Goal: Information Seeking & Learning: Learn about a topic

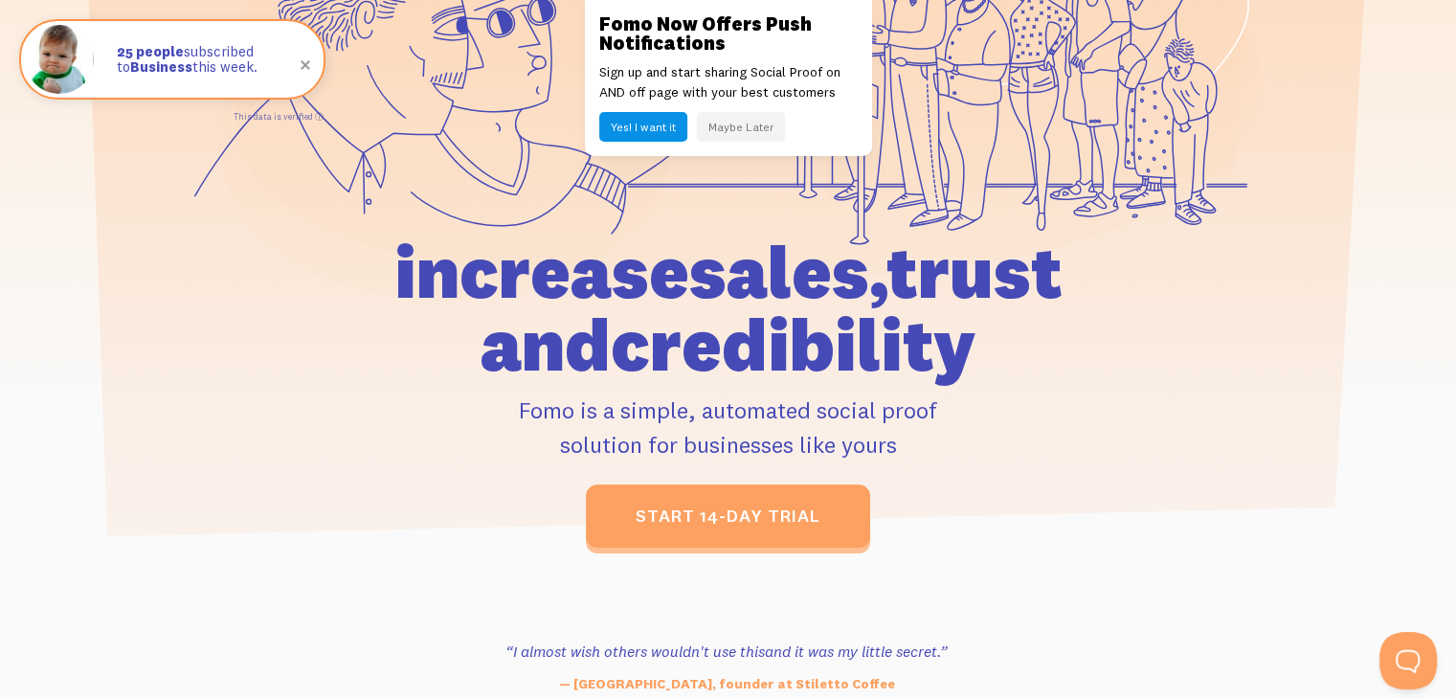
scroll to position [383, 0]
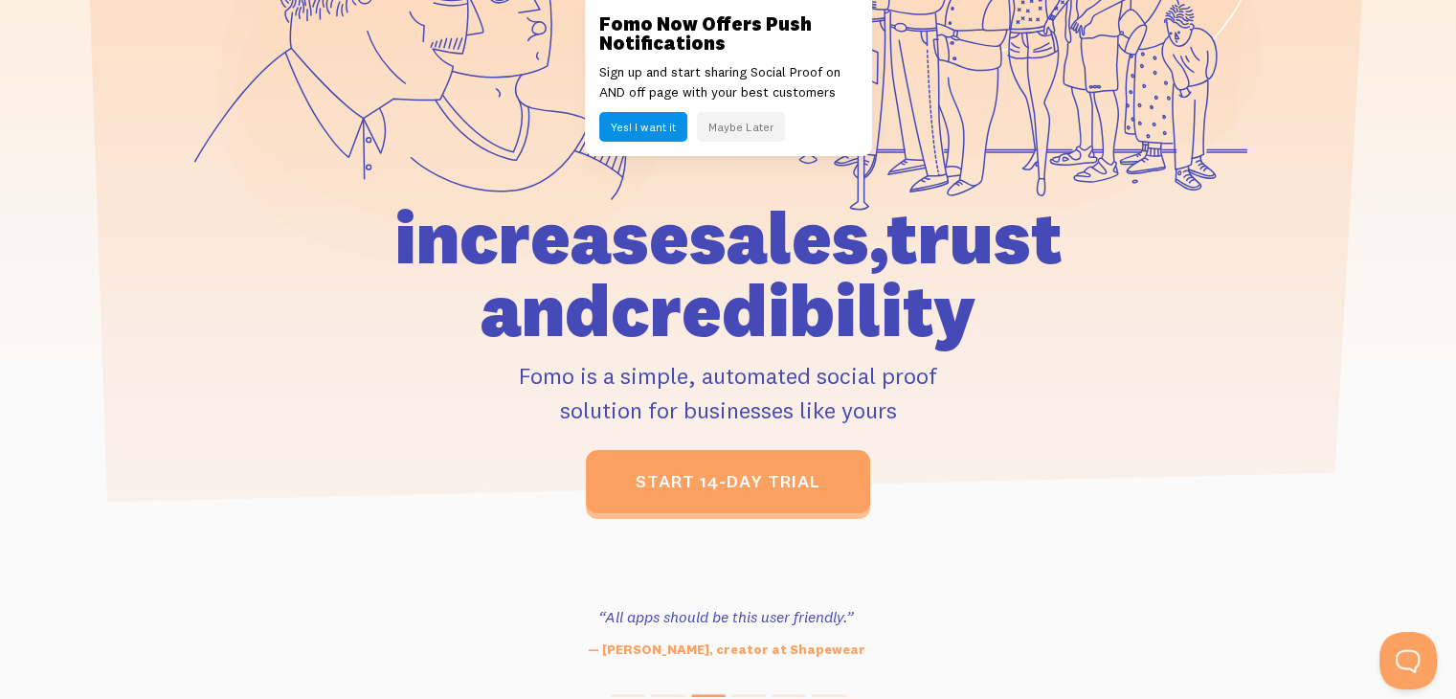
click at [749, 131] on button "Maybe Later" at bounding box center [741, 127] width 88 height 30
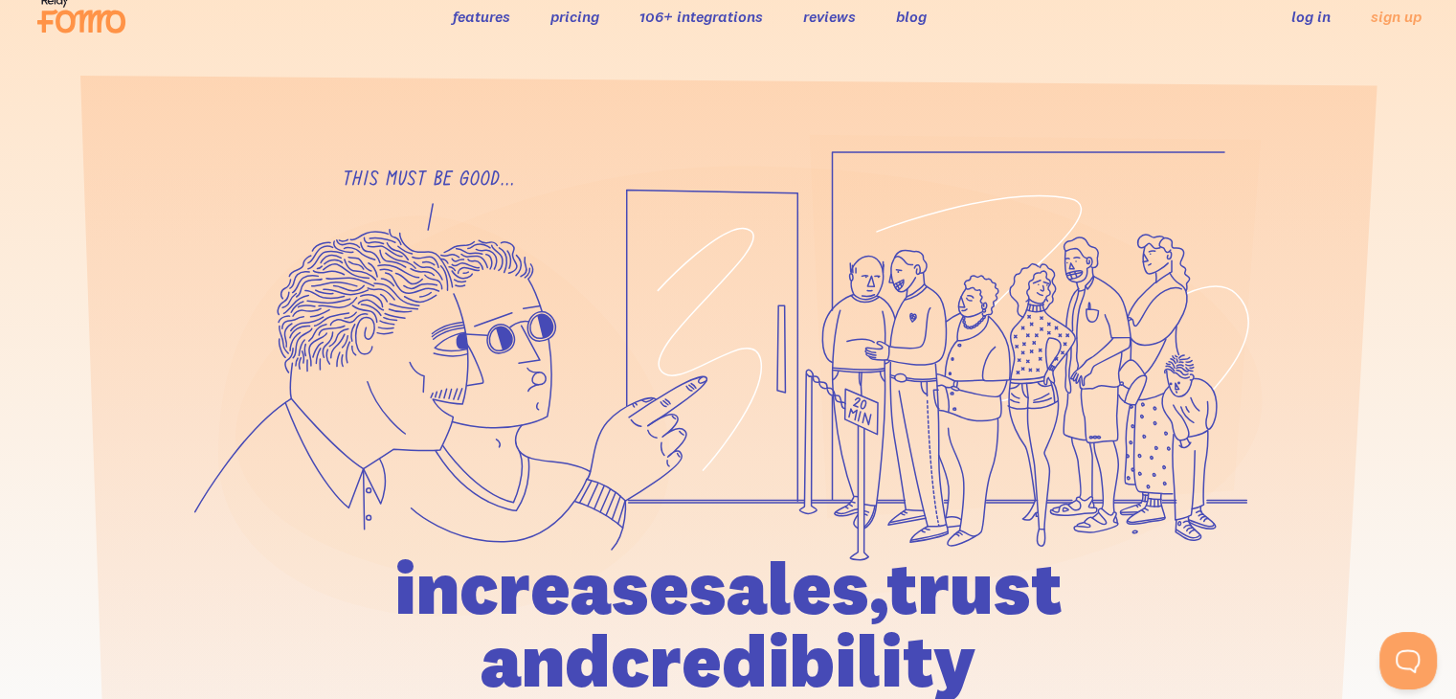
scroll to position [0, 0]
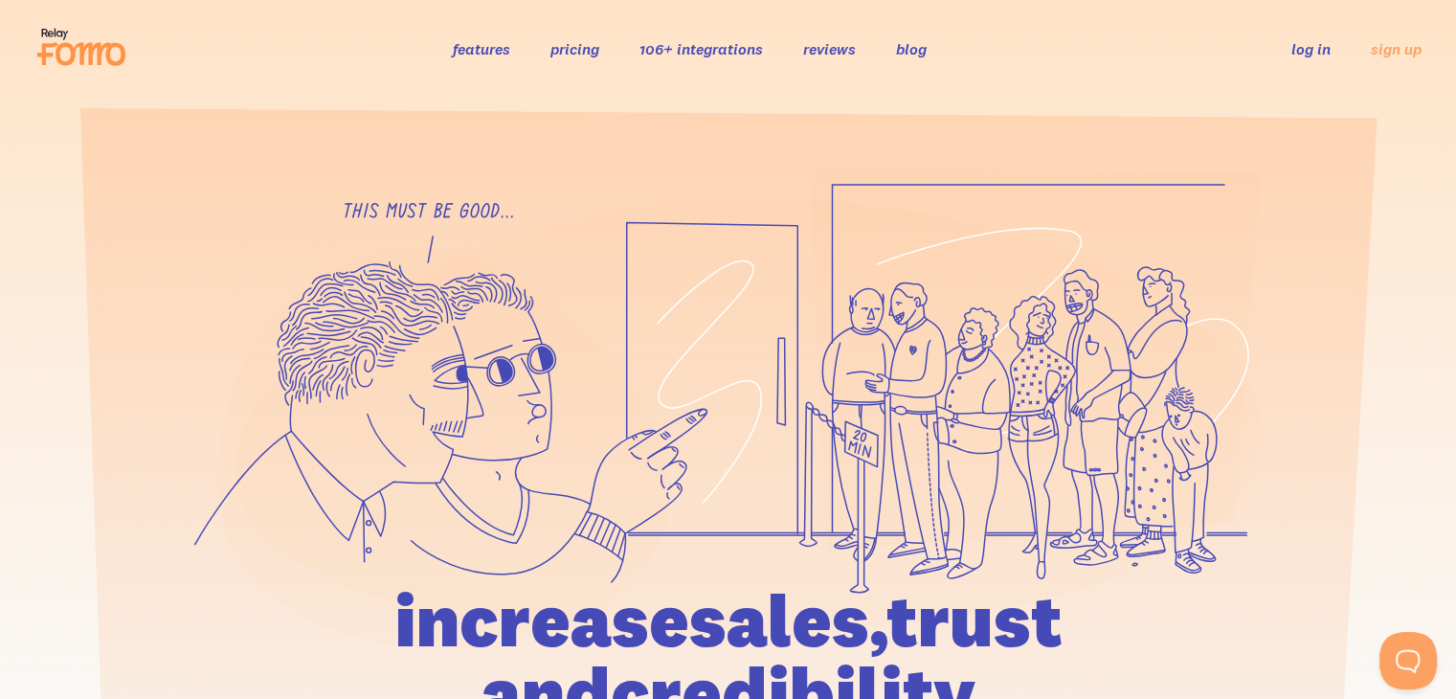
click at [583, 43] on link "pricing" at bounding box center [574, 48] width 49 height 19
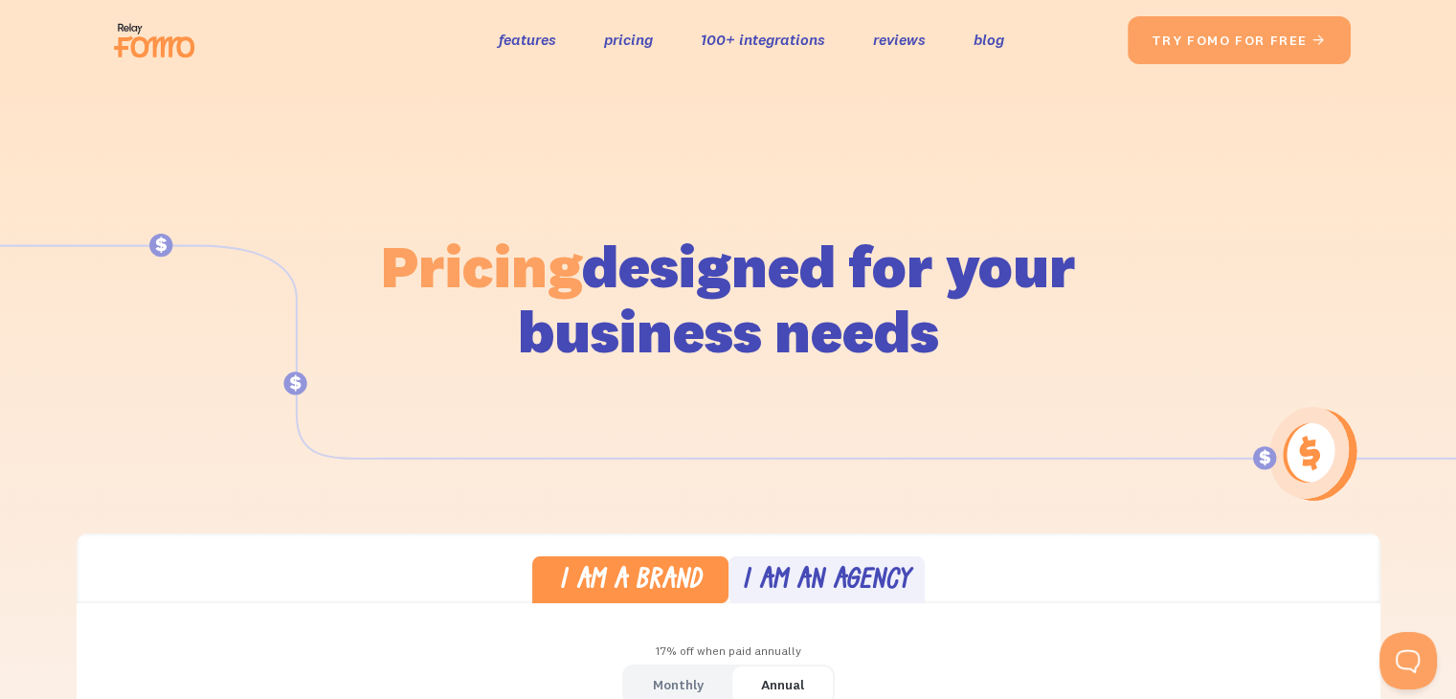
click at [147, 42] on img at bounding box center [159, 40] width 107 height 61
